Goal: Task Accomplishment & Management: Complete application form

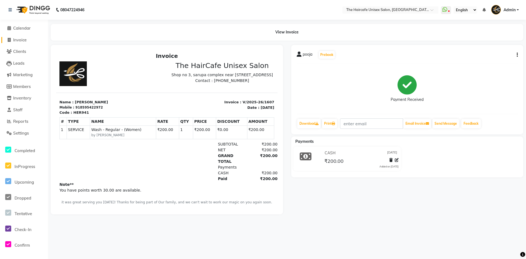
click at [15, 40] on span "Invoice" at bounding box center [19, 39] width 13 height 5
select select "service"
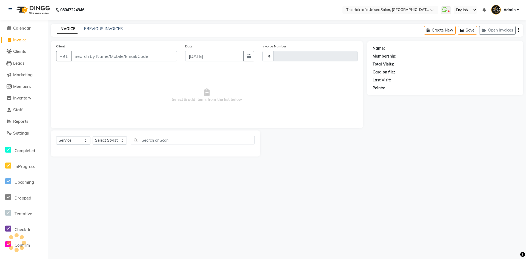
drag, startPoint x: 95, startPoint y: 58, endPoint x: 107, endPoint y: 52, distance: 14.0
click at [95, 58] on input "Client" at bounding box center [124, 56] width 106 height 10
click at [106, 141] on select "Select Stylist" at bounding box center [110, 140] width 34 height 8
click at [93, 136] on select "Select Stylist" at bounding box center [110, 140] width 34 height 8
click at [133, 59] on input "Client" at bounding box center [124, 56] width 106 height 10
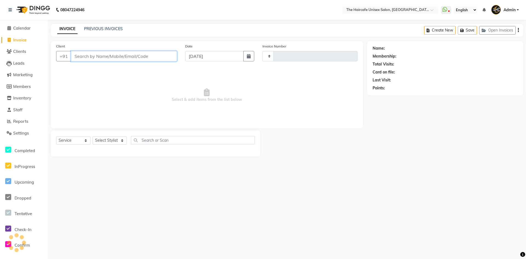
type input "1608"
select select "7412"
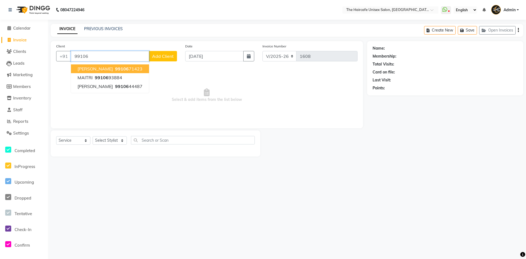
click at [137, 67] on button "[PERSON_NAME] 99106 71423" at bounding box center [110, 68] width 78 height 9
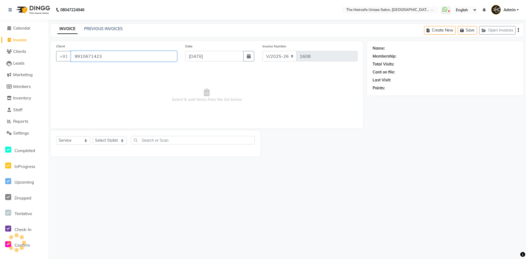
type input "9910671423"
select select "1: Object"
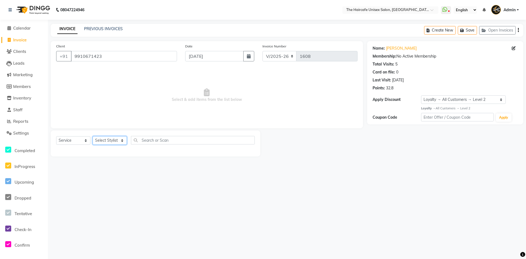
click at [116, 141] on select "Select Stylist [PERSON_NAME] [PERSON_NAME] [PERSON_NAME] [PERSON_NAME] SHYAM SH…" at bounding box center [110, 140] width 34 height 8
select select "64974"
click at [93, 136] on select "Select Stylist [PERSON_NAME] [PERSON_NAME] [PERSON_NAME] [PERSON_NAME] SHYAM SH…" at bounding box center [110, 140] width 34 height 8
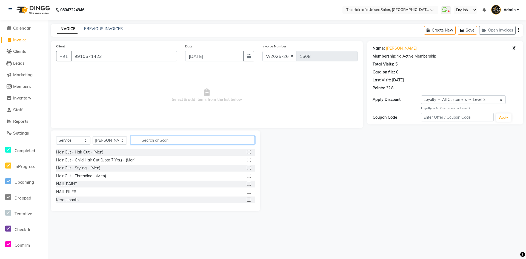
click at [154, 140] on input "text" at bounding box center [193, 140] width 124 height 8
click at [157, 141] on input "text" at bounding box center [193, 140] width 124 height 8
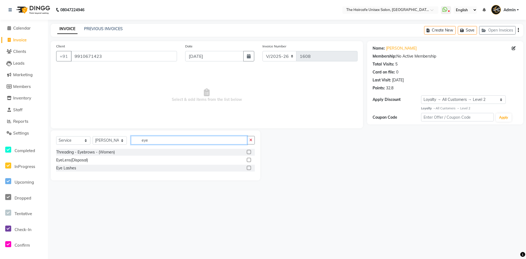
type input "eye"
click at [249, 152] on label at bounding box center [249, 152] width 4 height 4
click at [249, 152] on input "checkbox" at bounding box center [249, 152] width 4 height 4
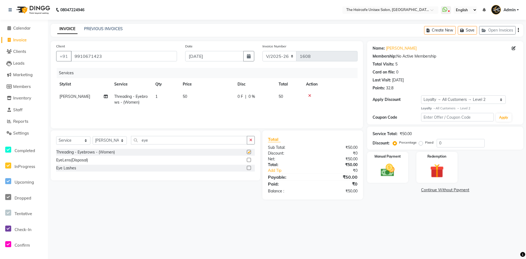
checkbox input "false"
click at [250, 139] on icon "button" at bounding box center [250, 140] width 3 height 4
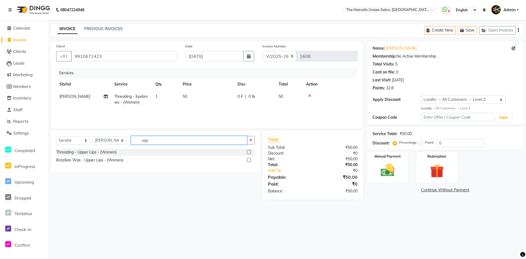
type input "upp"
click at [248, 152] on label at bounding box center [249, 152] width 4 height 4
click at [248, 152] on input "checkbox" at bounding box center [249, 152] width 4 height 4
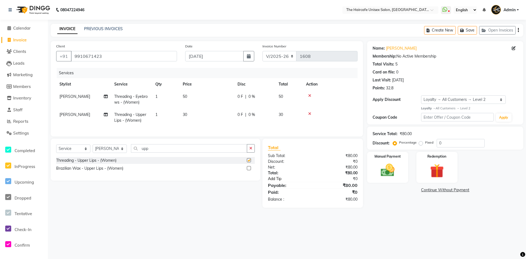
checkbox input "false"
click at [273, 181] on link "Add Tip" at bounding box center [292, 179] width 57 height 6
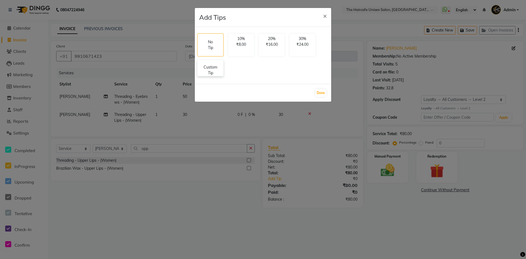
click at [212, 70] on p "Custom Tip" at bounding box center [210, 70] width 19 height 12
select select "64974"
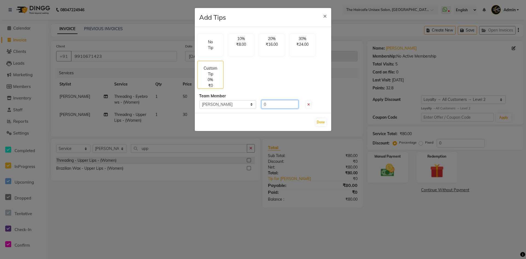
click at [280, 105] on input "0" at bounding box center [279, 104] width 37 height 8
type input "20"
click at [322, 123] on button "Done" at bounding box center [320, 122] width 11 height 8
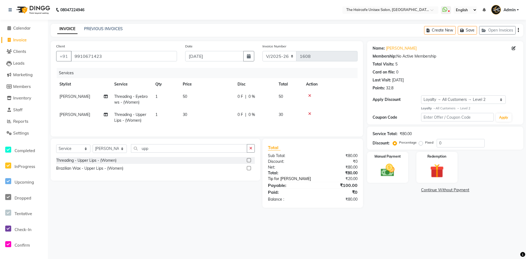
click at [287, 182] on link "Tip for [PERSON_NAME]" at bounding box center [292, 179] width 57 height 6
select select "64974"
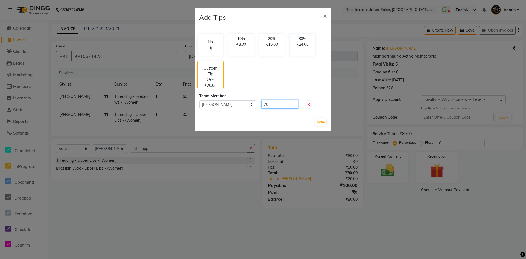
click at [282, 105] on input "20" at bounding box center [279, 104] width 37 height 8
click at [310, 107] on span at bounding box center [308, 104] width 5 height 7
type input "0"
click at [323, 122] on button "Done" at bounding box center [320, 122] width 11 height 8
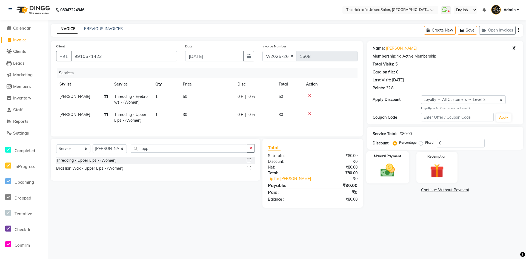
click at [391, 167] on img at bounding box center [388, 170] width 24 height 17
click at [425, 190] on span "CASH" at bounding box center [426, 190] width 12 height 6
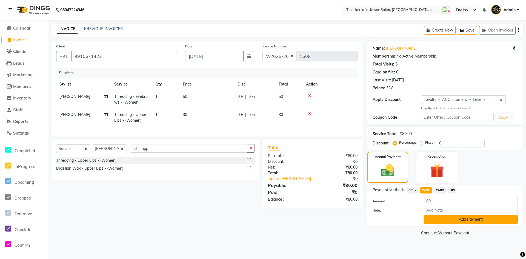
click at [443, 219] on button "Add Payment" at bounding box center [471, 219] width 94 height 8
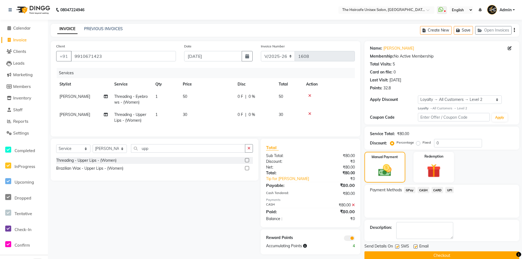
click at [441, 255] on button "Checkout" at bounding box center [441, 255] width 155 height 8
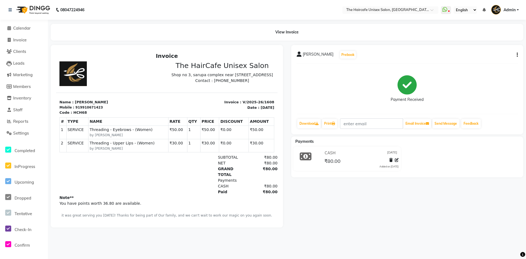
select select "service"
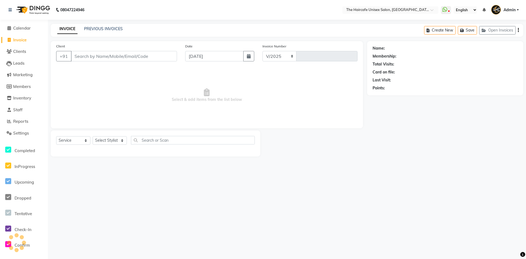
select select "7412"
type input "1609"
click at [87, 58] on input "Client" at bounding box center [124, 56] width 106 height 10
click at [86, 57] on input "Client" at bounding box center [124, 56] width 106 height 10
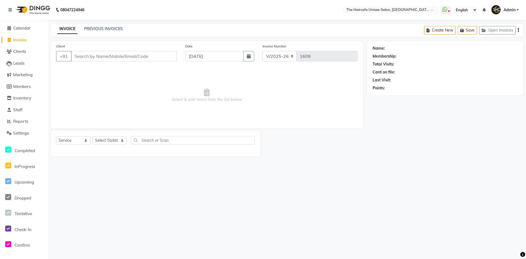
click at [75, 56] on input "Client" at bounding box center [124, 56] width 106 height 10
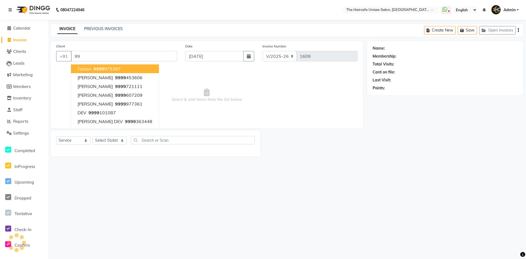
type input "9"
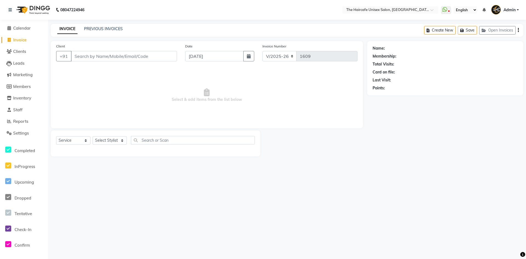
click at [79, 56] on input "Client" at bounding box center [124, 56] width 106 height 10
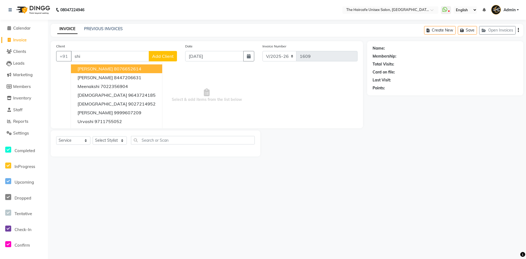
click at [94, 68] on span "[PERSON_NAME]" at bounding box center [95, 68] width 35 height 5
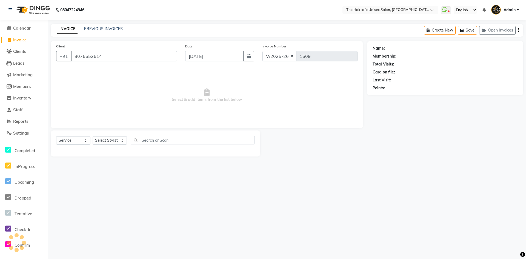
type input "8076652614"
select select "1: Object"
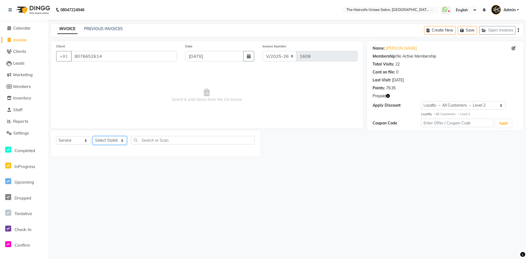
click at [107, 140] on select "Select Stylist [PERSON_NAME] [PERSON_NAME] [PERSON_NAME] [PERSON_NAME] SHYAM SH…" at bounding box center [110, 140] width 34 height 8
select select "64975"
click at [93, 136] on select "Select Stylist [PERSON_NAME] [PERSON_NAME] [PERSON_NAME] [PERSON_NAME] SHYAM SH…" at bounding box center [110, 140] width 34 height 8
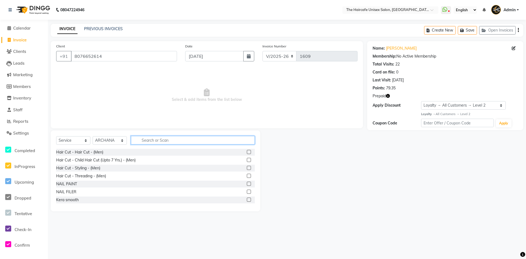
click at [146, 139] on input "text" at bounding box center [193, 140] width 124 height 8
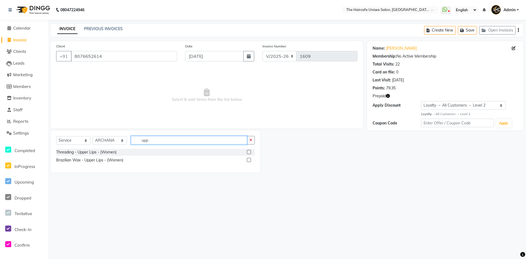
type input "upp"
click at [249, 159] on label at bounding box center [249, 160] width 4 height 4
click at [249, 159] on input "checkbox" at bounding box center [249, 160] width 4 height 4
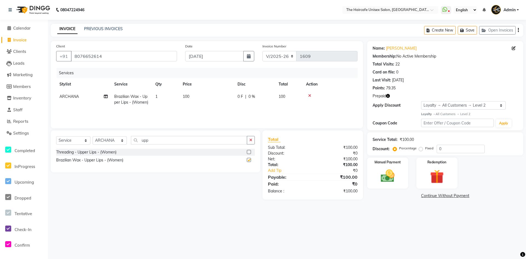
checkbox input "false"
click at [253, 138] on button "button" at bounding box center [251, 140] width 8 height 8
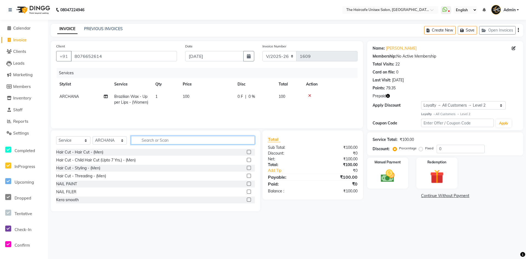
click at [150, 141] on input "text" at bounding box center [193, 140] width 124 height 8
click at [146, 139] on input "text" at bounding box center [193, 140] width 124 height 8
click at [143, 141] on input "text" at bounding box center [193, 140] width 124 height 8
click at [148, 140] on input "text" at bounding box center [193, 140] width 124 height 8
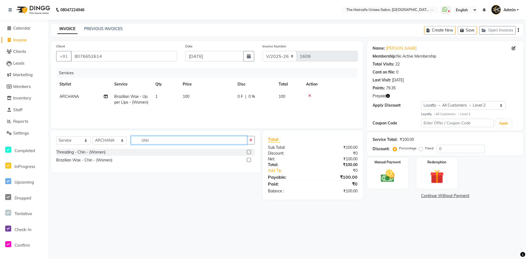
type input "chin"
click at [250, 159] on label at bounding box center [249, 160] width 4 height 4
click at [250, 159] on input "checkbox" at bounding box center [249, 160] width 4 height 4
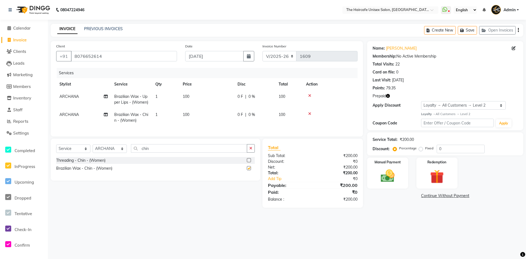
checkbox input "false"
click at [398, 180] on img at bounding box center [388, 176] width 24 height 17
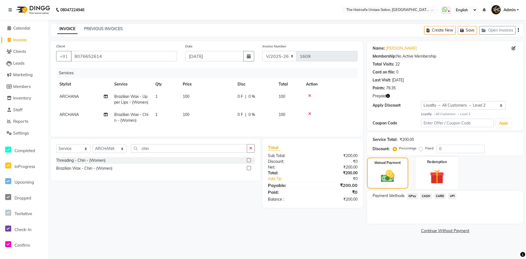
click at [443, 172] on img at bounding box center [437, 177] width 24 height 18
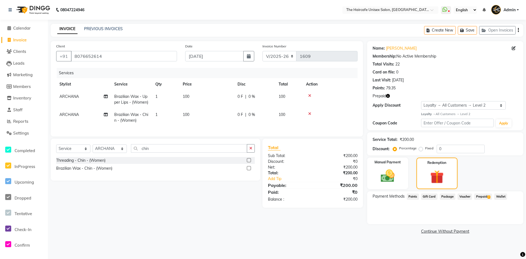
click at [484, 198] on span "Prepaid 2" at bounding box center [483, 196] width 18 height 6
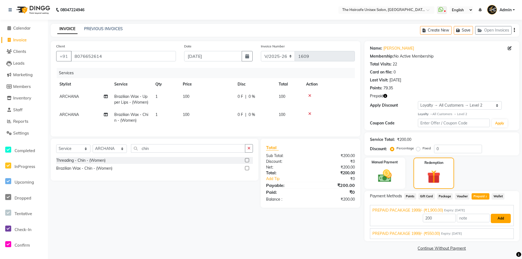
click at [503, 216] on button "Add" at bounding box center [501, 218] width 20 height 9
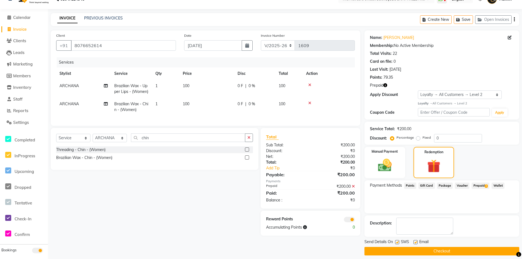
scroll to position [15, 0]
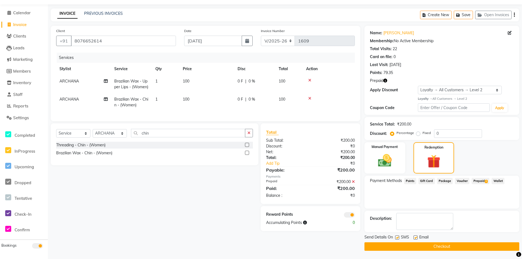
click at [435, 246] on button "Checkout" at bounding box center [441, 246] width 155 height 8
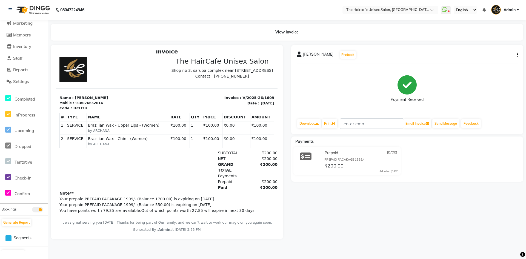
scroll to position [64, 0]
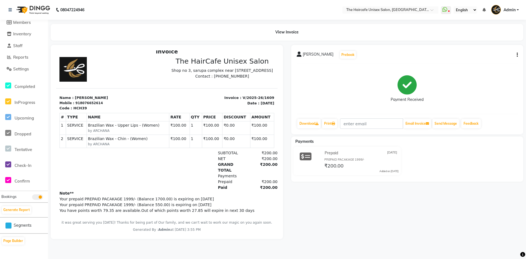
select select "service"
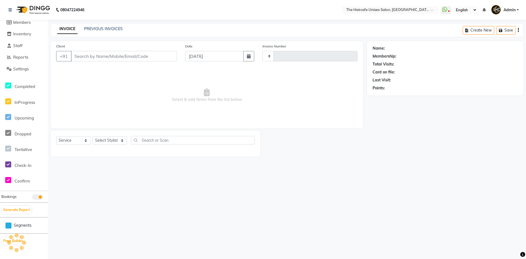
type input "1610"
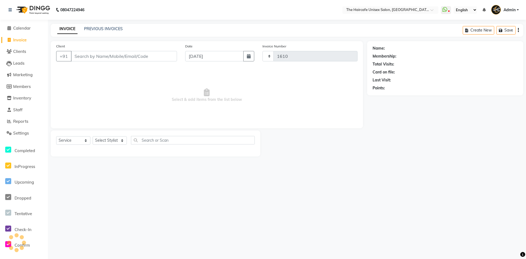
select select "7412"
click at [7, 25] on span at bounding box center [9, 28] width 8 height 6
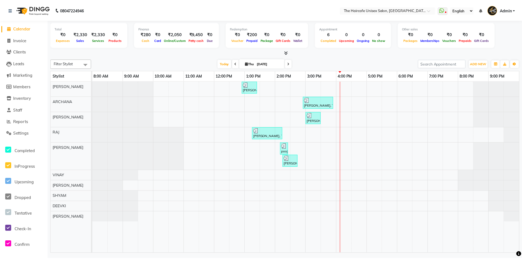
scroll to position [64, 0]
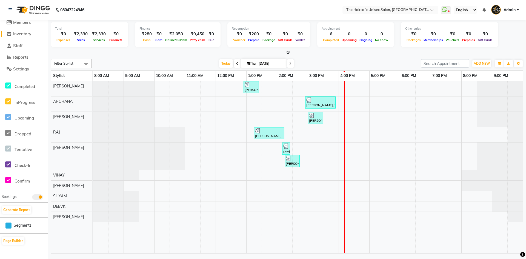
click at [26, 36] on span "Inventory" at bounding box center [22, 33] width 18 height 5
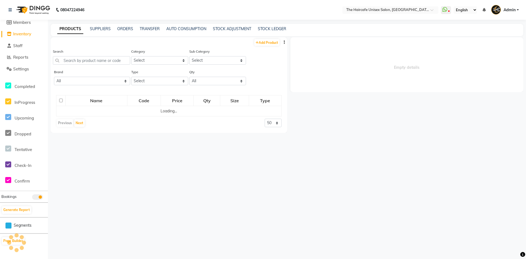
select select
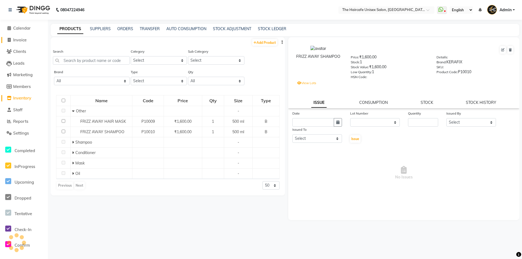
click at [22, 40] on span "Invoice" at bounding box center [19, 39] width 13 height 5
select select "service"
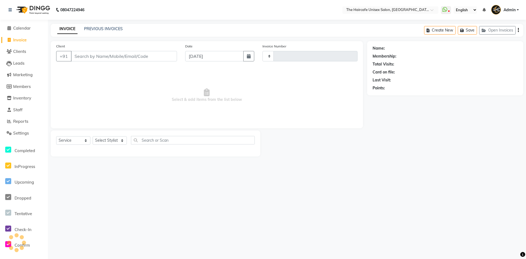
type input "1610"
select select "7412"
click at [110, 138] on select "Select Stylist [PERSON_NAME] [PERSON_NAME] [PERSON_NAME] [PERSON_NAME] SHYAM SH…" at bounding box center [110, 140] width 34 height 8
select select "64976"
click at [93, 136] on select "Select Stylist [PERSON_NAME] [PERSON_NAME] [PERSON_NAME] [PERSON_NAME] SHYAM SH…" at bounding box center [110, 140] width 34 height 8
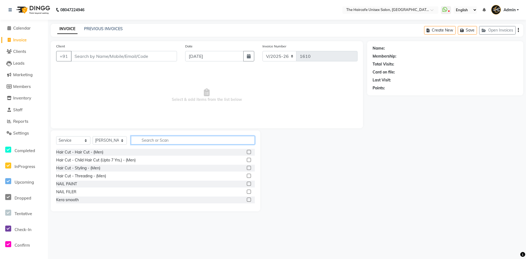
click at [163, 141] on input "text" at bounding box center [193, 140] width 124 height 8
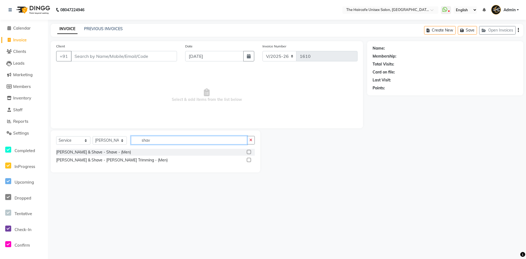
type input "shav"
click at [248, 152] on label at bounding box center [249, 152] width 4 height 4
click at [248, 152] on input "checkbox" at bounding box center [249, 152] width 4 height 4
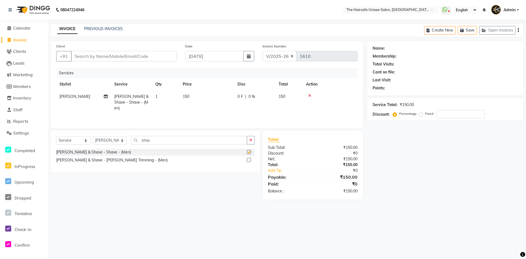
checkbox input "false"
click at [275, 170] on link "Add Tip" at bounding box center [292, 171] width 57 height 6
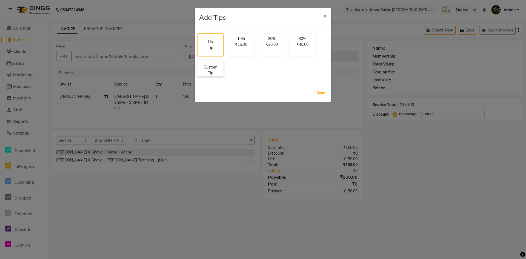
click at [208, 67] on p "Custom Tip" at bounding box center [210, 70] width 19 height 12
select select "64976"
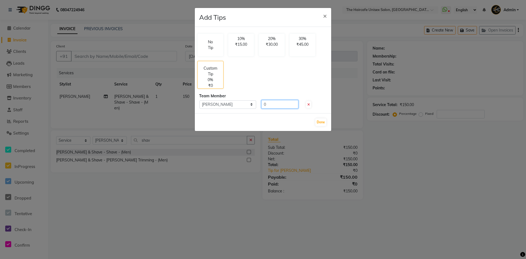
click at [268, 105] on input "0" at bounding box center [279, 104] width 37 height 8
click at [289, 106] on input "number" at bounding box center [279, 104] width 37 height 8
type input "50"
click at [322, 122] on button "Done" at bounding box center [320, 122] width 11 height 8
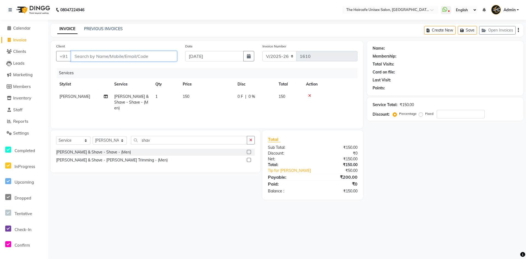
click at [119, 57] on input "Client" at bounding box center [124, 56] width 106 height 10
type input "g"
type input "0"
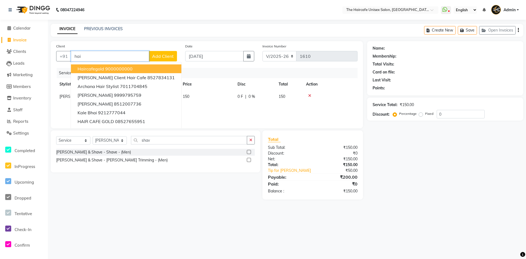
click at [88, 67] on span "haircafegold" at bounding box center [91, 68] width 27 height 5
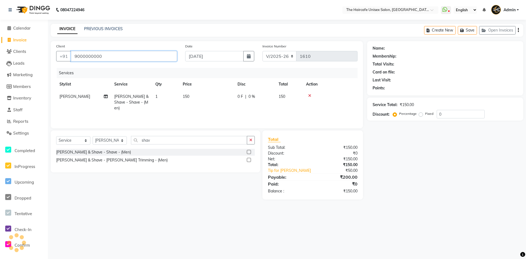
type input "9000000000"
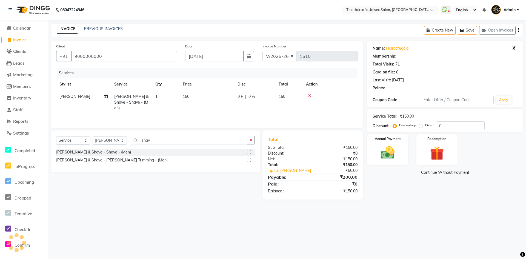
select select "1: Object"
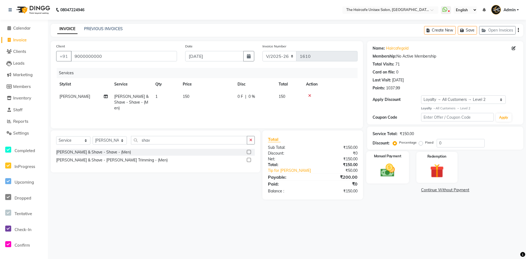
click at [391, 165] on img at bounding box center [388, 170] width 24 height 17
click at [424, 189] on span "CASH" at bounding box center [426, 190] width 12 height 6
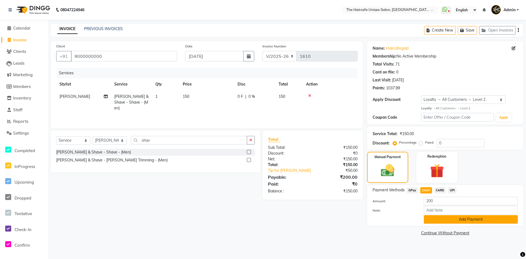
click at [443, 221] on button "Add Payment" at bounding box center [471, 219] width 94 height 8
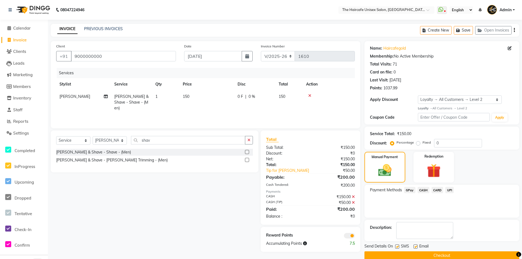
click at [456, 256] on button "Checkout" at bounding box center [441, 255] width 155 height 8
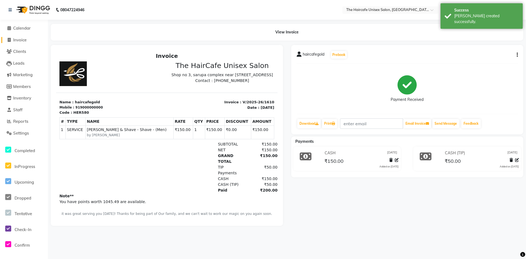
click at [21, 40] on span "Invoice" at bounding box center [19, 39] width 13 height 5
select select "service"
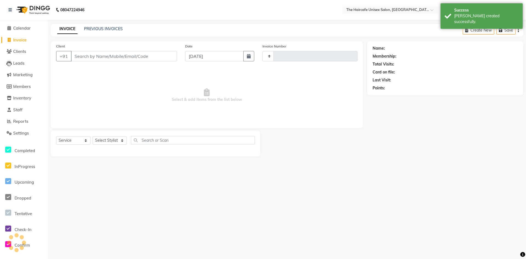
type input "1611"
select select "7412"
